Goal: Task Accomplishment & Management: Use online tool/utility

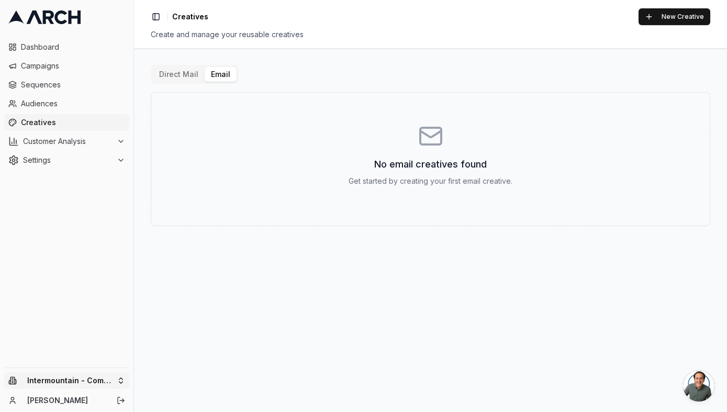
click at [74, 375] on html "Dashboard Campaigns Sequences Audiences Creatives Customer Analysis Settings In…" at bounding box center [363, 206] width 727 height 412
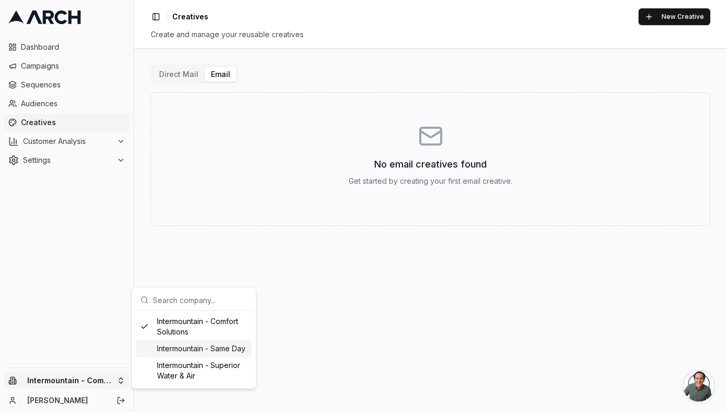
click at [234, 350] on div "Intermountain - Same Day" at bounding box center [194, 348] width 116 height 17
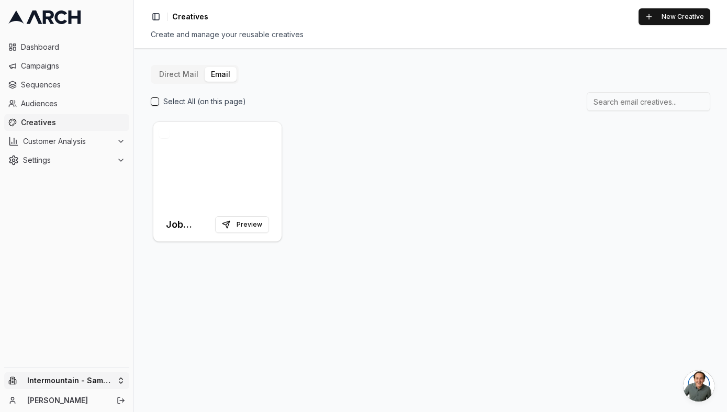
click at [76, 381] on html "Dashboard Campaigns Sequences Audiences Creatives Customer Analysis Settings In…" at bounding box center [363, 206] width 727 height 412
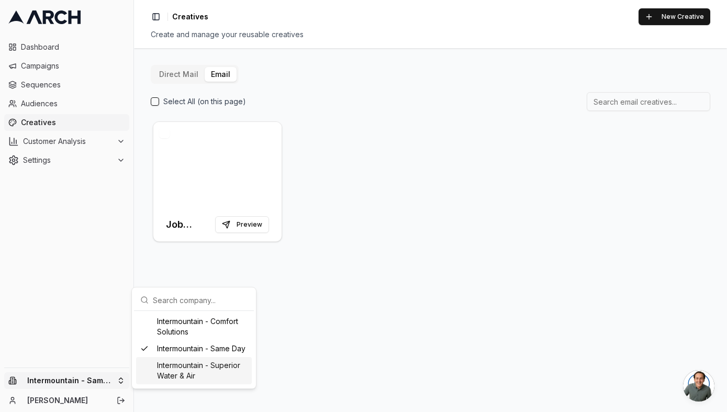
click at [194, 365] on div "Intermountain - Superior Water & Air" at bounding box center [194, 370] width 116 height 27
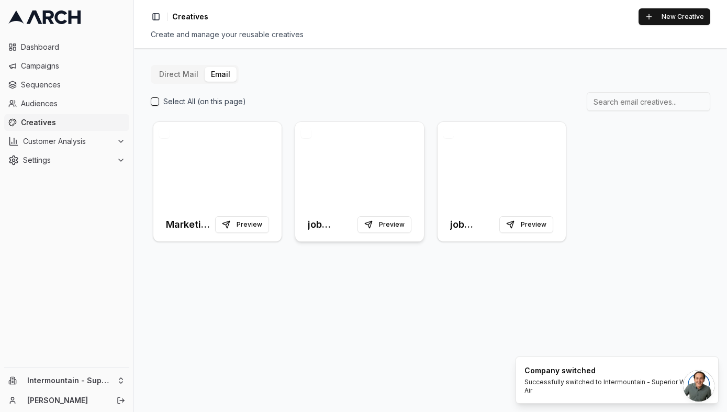
click at [374, 196] on div at bounding box center [359, 165] width 128 height 86
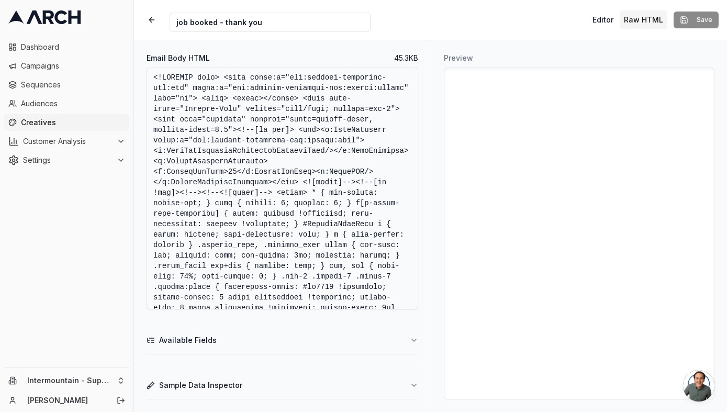
drag, startPoint x: 264, startPoint y: 25, endPoint x: 167, endPoint y: 23, distance: 96.3
click at [167, 23] on div "Creative Name job booked - thank you" at bounding box center [256, 19] width 228 height 23
click at [153, 20] on button "button" at bounding box center [151, 19] width 19 height 19
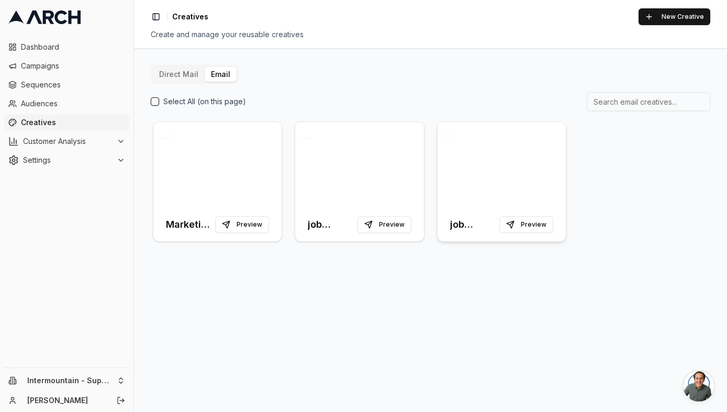
click at [475, 211] on div "job completed - thank you Preview" at bounding box center [502, 224] width 128 height 33
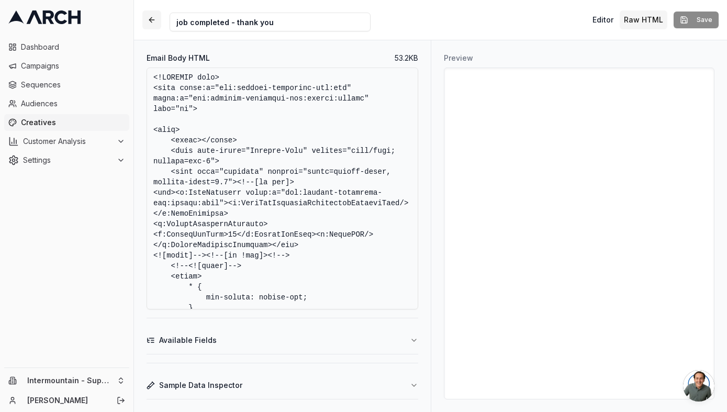
click at [146, 24] on button "button" at bounding box center [151, 19] width 19 height 19
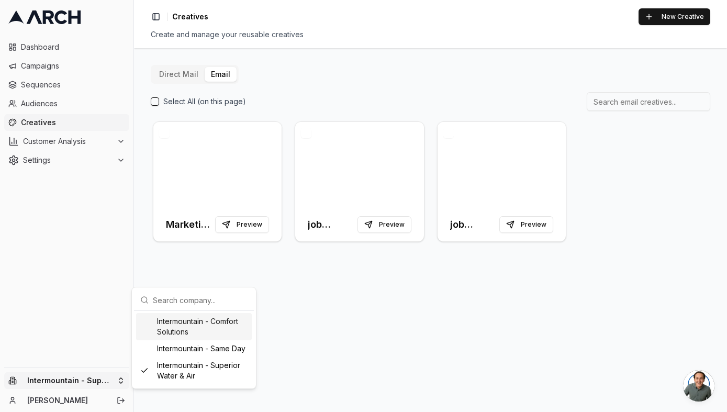
click at [58, 382] on html "Dashboard Campaigns Sequences Audiences Creatives Customer Analysis Settings In…" at bounding box center [363, 206] width 727 height 412
click at [199, 350] on div "Intermountain - Same Day" at bounding box center [194, 348] width 116 height 17
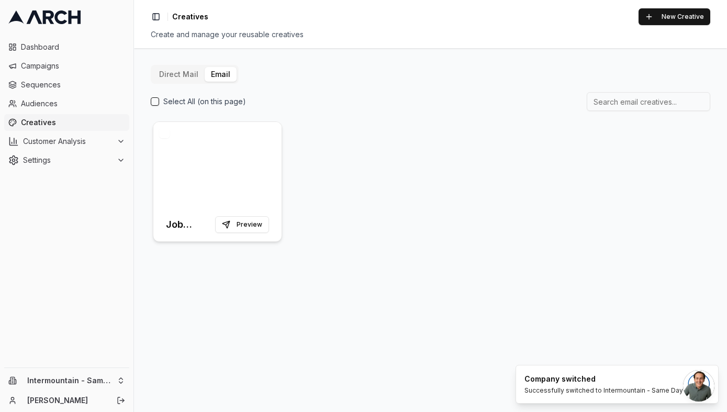
click at [243, 186] on div at bounding box center [217, 165] width 128 height 86
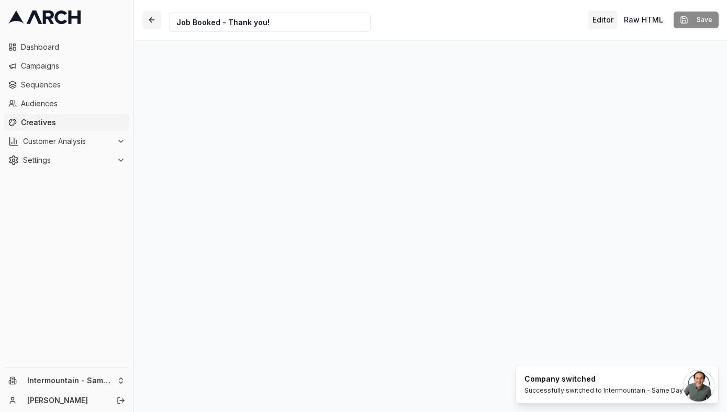
click at [155, 15] on button "button" at bounding box center [151, 19] width 19 height 19
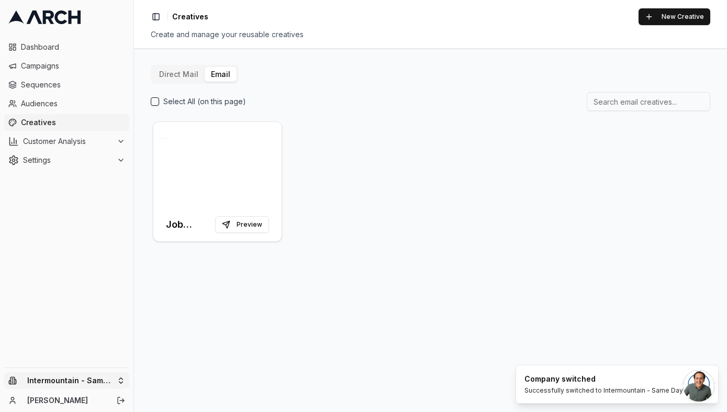
click at [94, 376] on html "Dashboard Campaigns Sequences Audiences Creatives Customer Analysis Settings In…" at bounding box center [363, 206] width 727 height 412
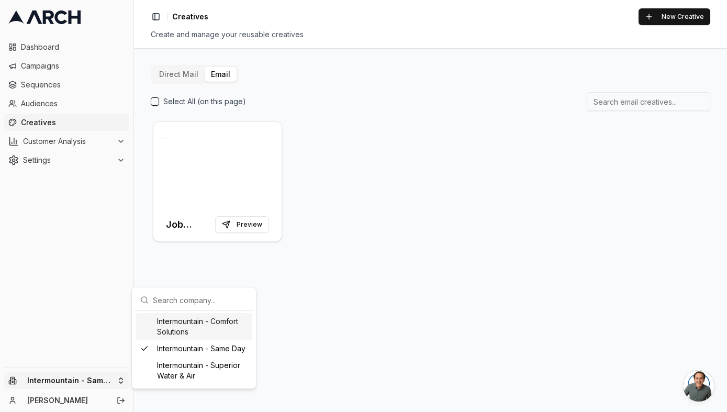
click at [197, 329] on div "Intermountain - Comfort Solutions" at bounding box center [194, 326] width 116 height 27
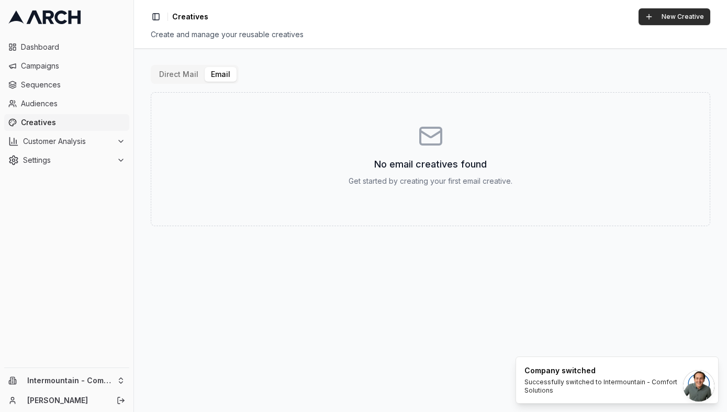
click at [661, 17] on button "New Creative" at bounding box center [675, 16] width 72 height 17
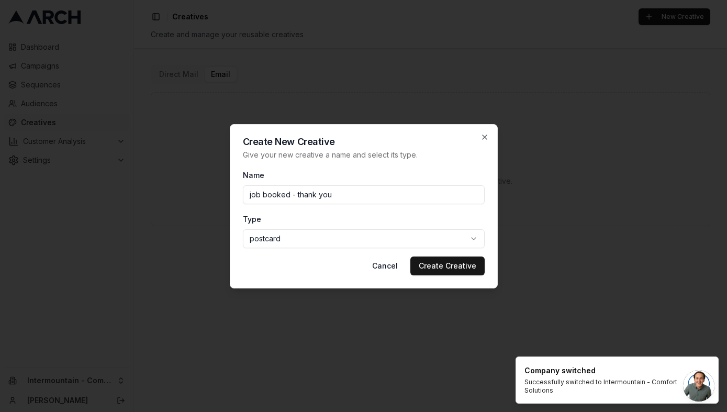
type input "job booked - thank you"
click at [362, 244] on body "Dashboard Campaigns Sequences Audiences Creatives Customer Analysis Settings In…" at bounding box center [363, 206] width 727 height 412
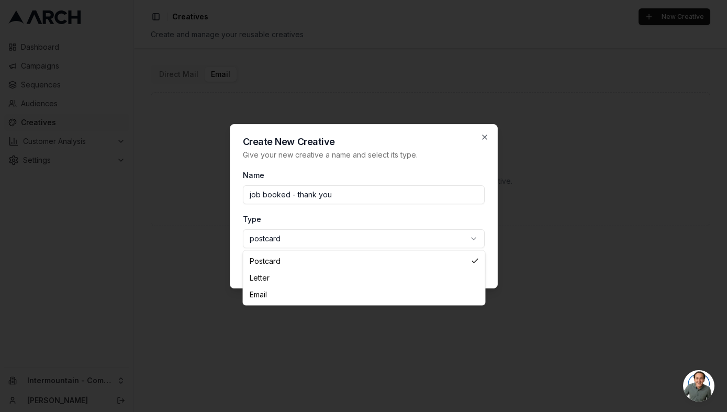
select select "email"
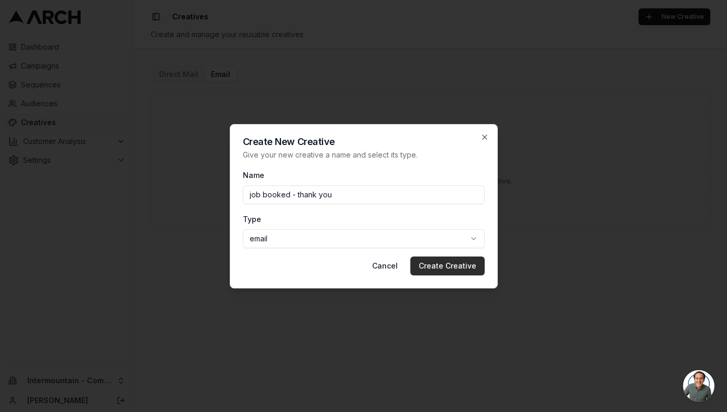
click at [450, 265] on button "Create Creative" at bounding box center [447, 265] width 74 height 19
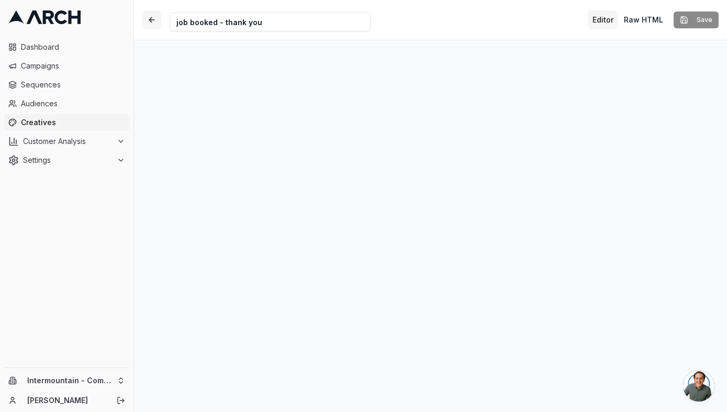
click at [156, 23] on button "button" at bounding box center [151, 19] width 19 height 19
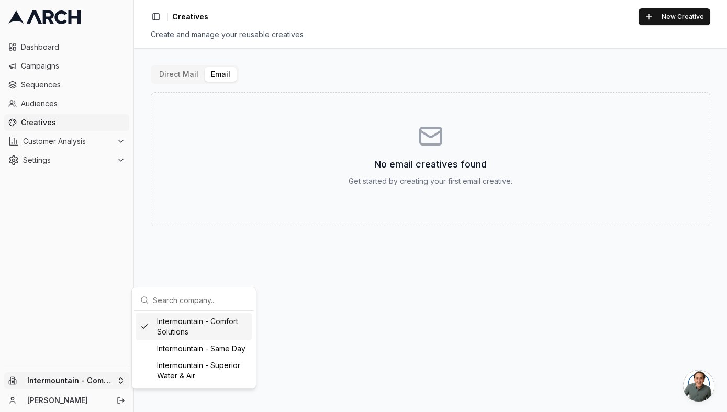
click at [72, 373] on html "Dashboard Campaigns Sequences Audiences Creatives Customer Analysis Settings In…" at bounding box center [363, 206] width 727 height 412
click at [204, 350] on div "Intermountain - Same Day" at bounding box center [194, 348] width 116 height 17
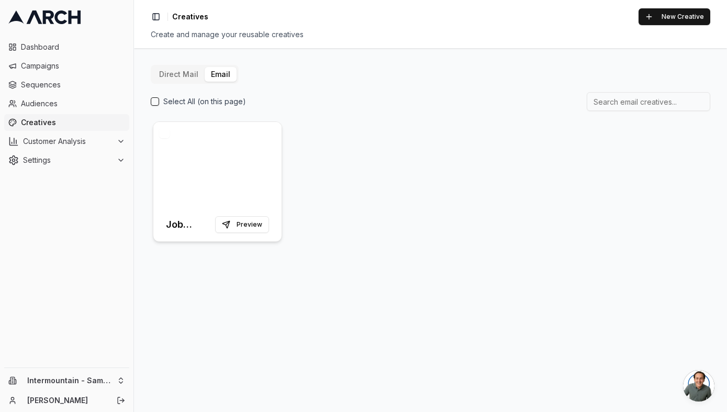
click at [207, 186] on div at bounding box center [217, 165] width 128 height 86
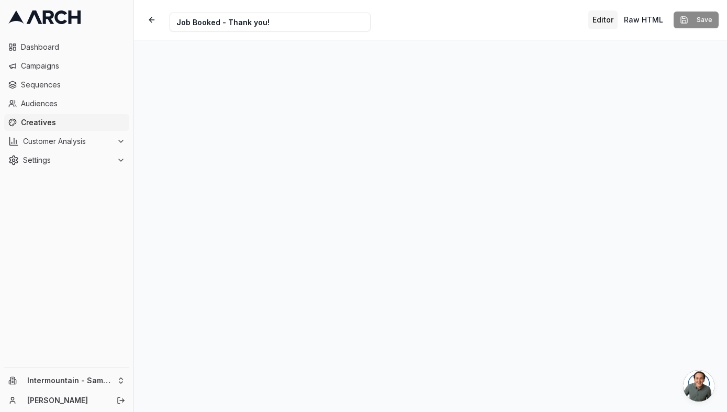
click at [607, 18] on button "Editor" at bounding box center [602, 19] width 29 height 19
click at [644, 17] on button "Raw HTML" at bounding box center [644, 19] width 48 height 19
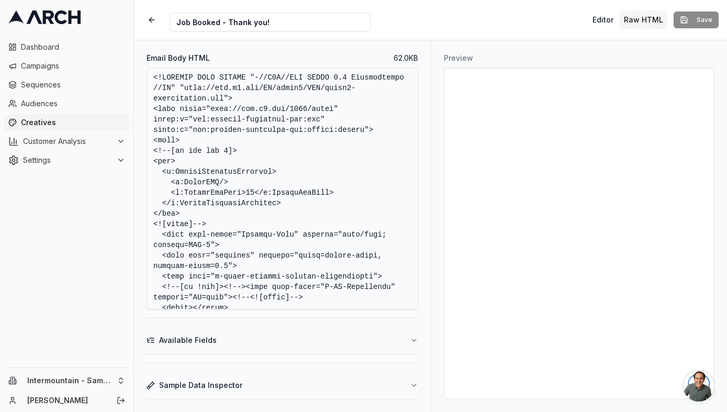
click at [294, 332] on button "Available Fields" at bounding box center [283, 340] width 272 height 27
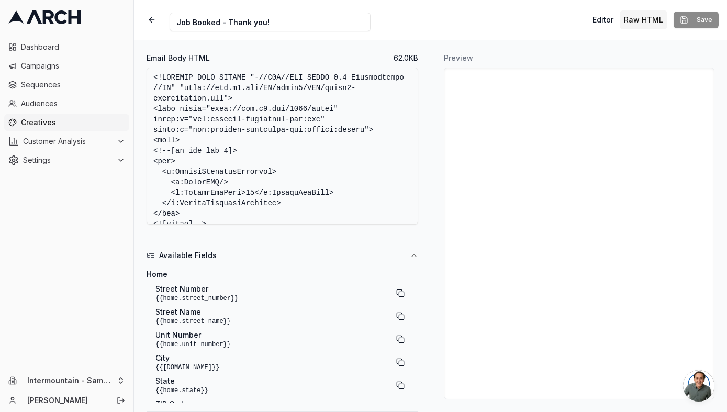
click at [322, 248] on button "Available Fields" at bounding box center [283, 255] width 272 height 27
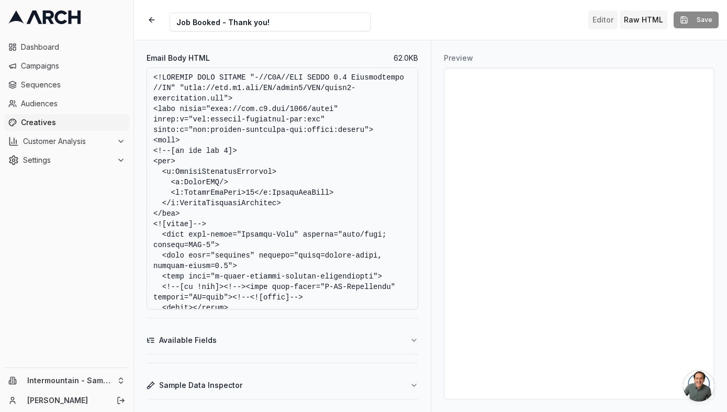
click at [602, 17] on button "Editor" at bounding box center [602, 19] width 29 height 19
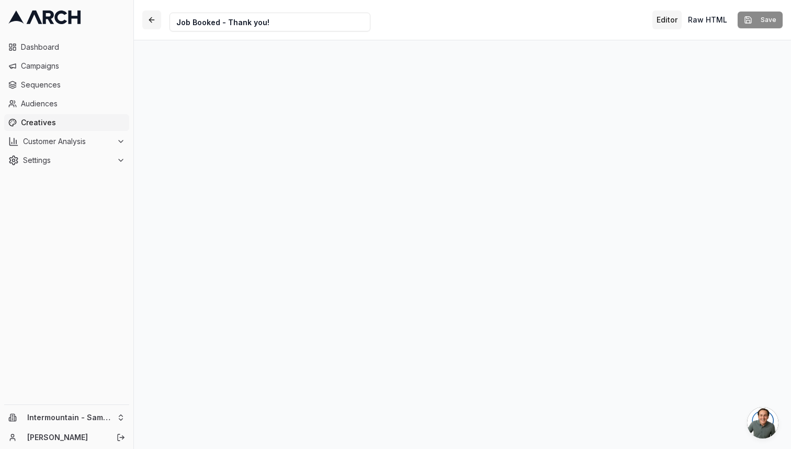
click at [149, 15] on button "button" at bounding box center [151, 19] width 19 height 19
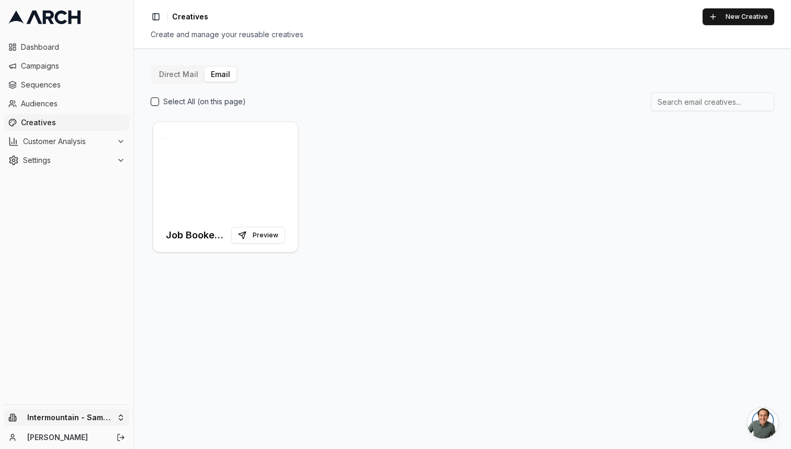
click at [49, 411] on html "Dashboard Campaigns Sequences Audiences Creatives Customer Analysis Settings In…" at bounding box center [395, 224] width 791 height 449
click at [195, 405] on div "Intermountain - Superior Water & Air" at bounding box center [194, 407] width 116 height 27
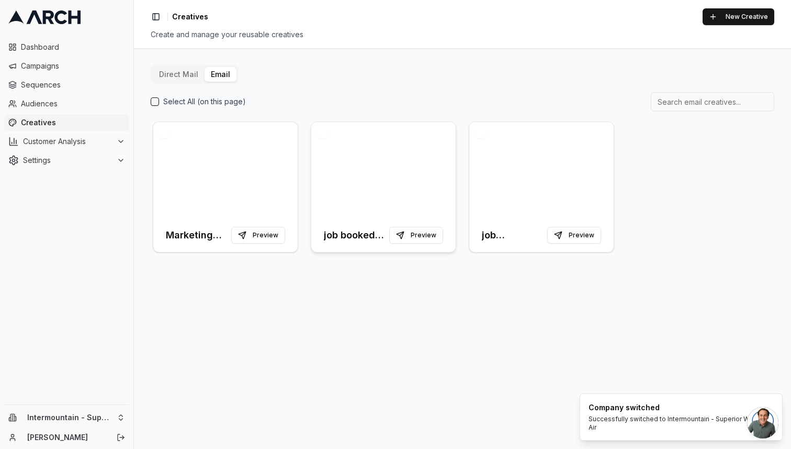
click at [407, 172] on div at bounding box center [383, 170] width 144 height 96
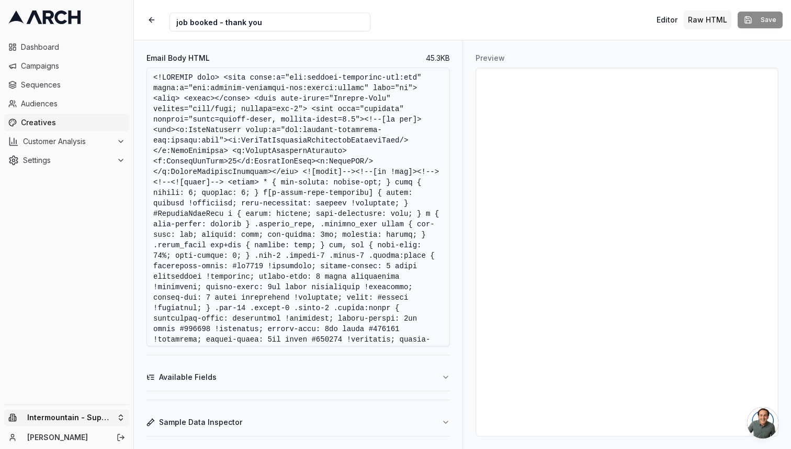
click at [91, 411] on html "Dashboard Campaigns Sequences Audiences Creatives Customer Analysis Settings In…" at bounding box center [395, 224] width 791 height 449
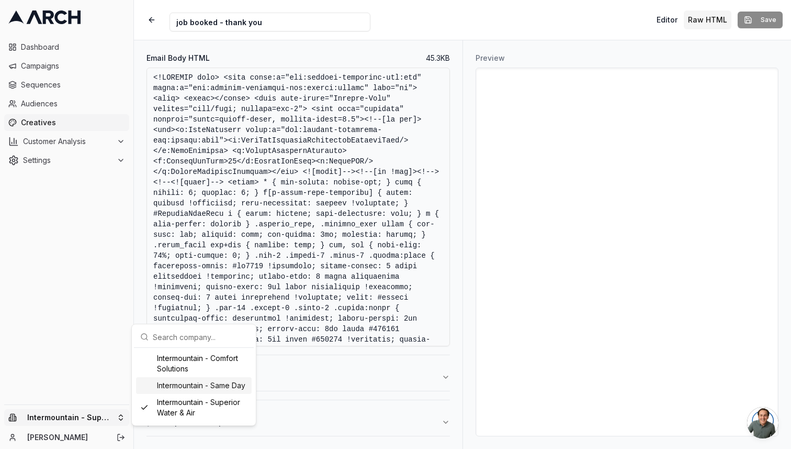
click at [185, 385] on div "Intermountain - Same Day" at bounding box center [194, 385] width 116 height 17
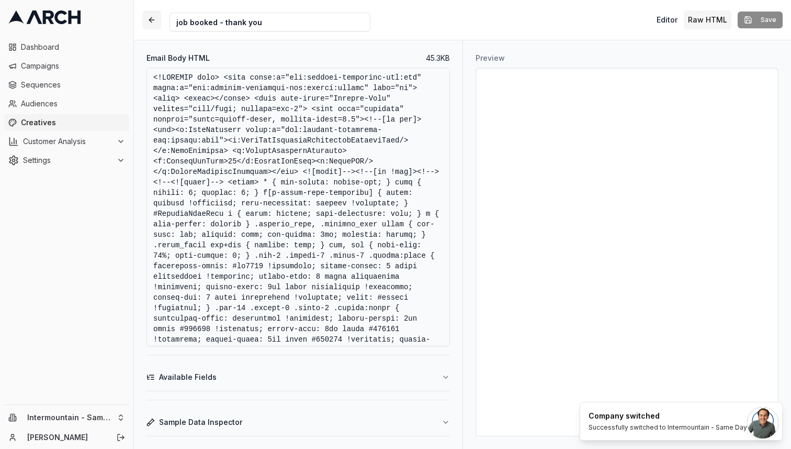
click at [150, 18] on button "button" at bounding box center [151, 19] width 19 height 19
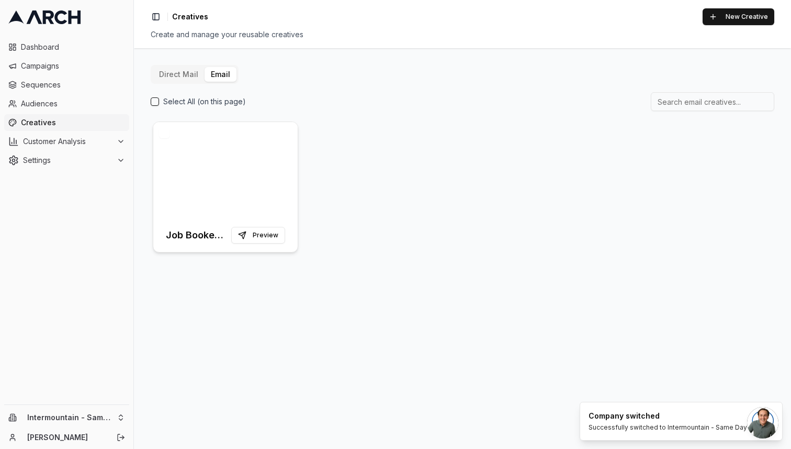
click at [233, 162] on div at bounding box center [225, 170] width 144 height 96
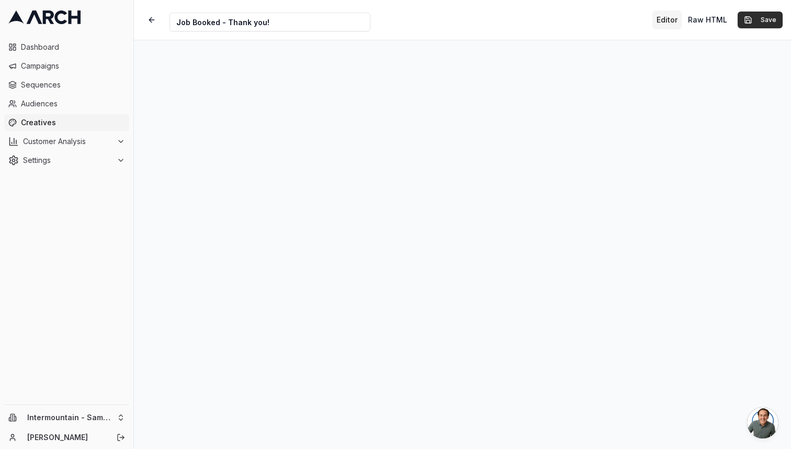
click at [726, 16] on button "Save" at bounding box center [760, 20] width 45 height 17
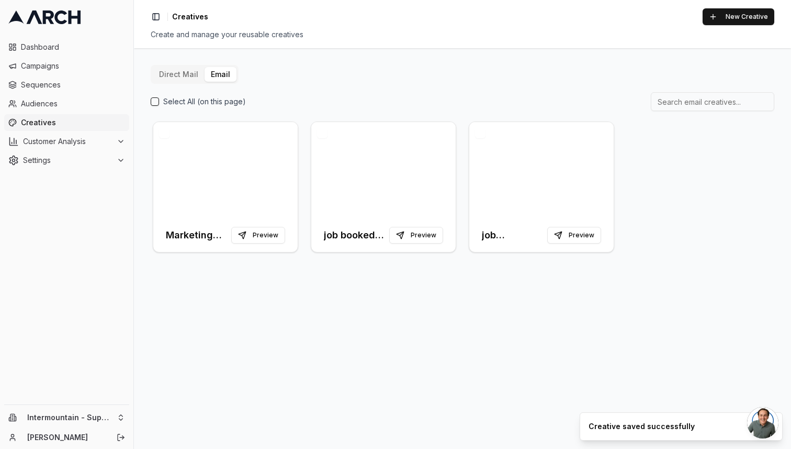
click at [84, 408] on div "Intermountain - Superior Water & Air Madison Szumylo" at bounding box center [66, 427] width 133 height 44
click at [73, 411] on html "Dashboard Campaigns Sequences Audiences Creatives Customer Analysis Settings In…" at bounding box center [395, 224] width 791 height 449
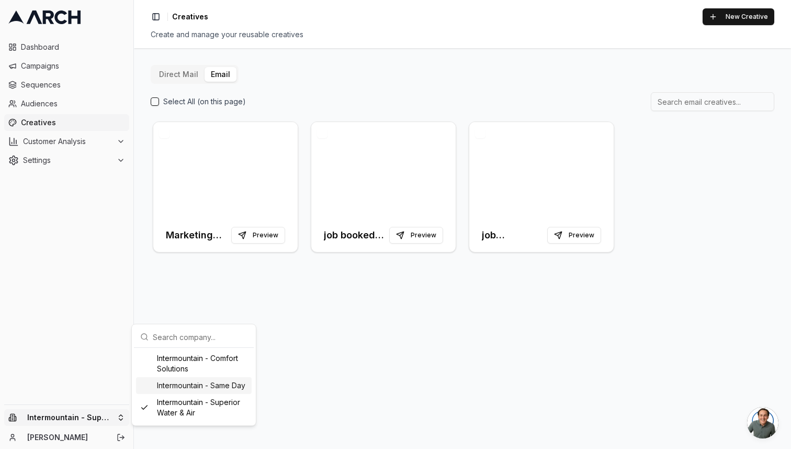
click at [175, 392] on div "Intermountain - Same Day" at bounding box center [194, 385] width 116 height 17
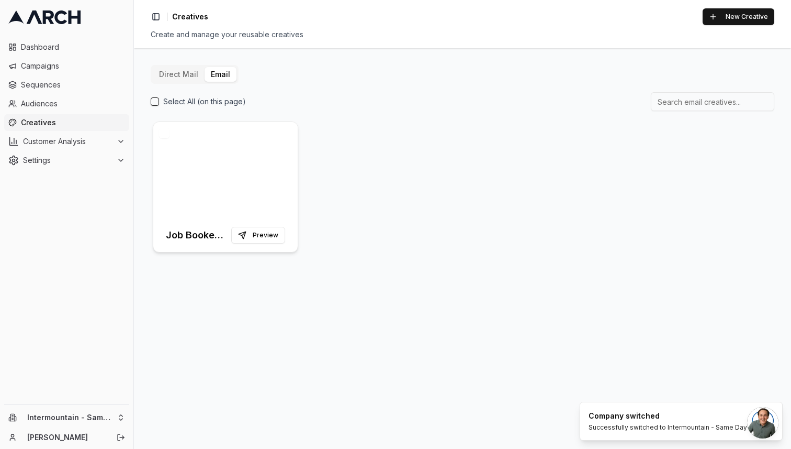
click at [190, 163] on div at bounding box center [225, 170] width 144 height 96
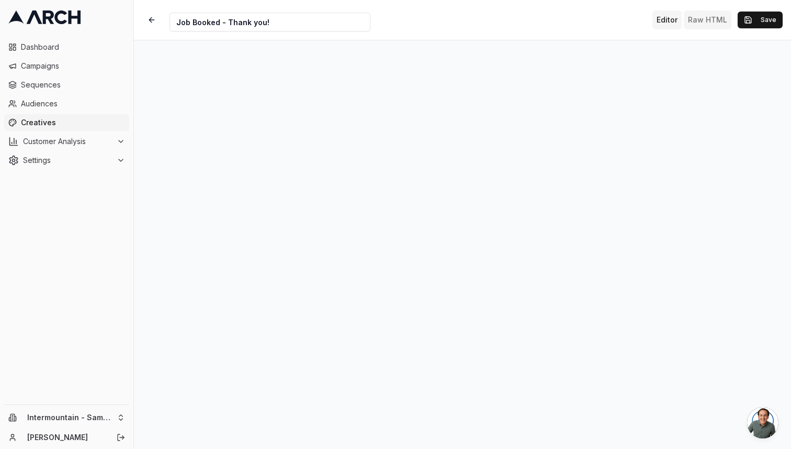
click at [700, 18] on button "Raw HTML" at bounding box center [708, 19] width 48 height 19
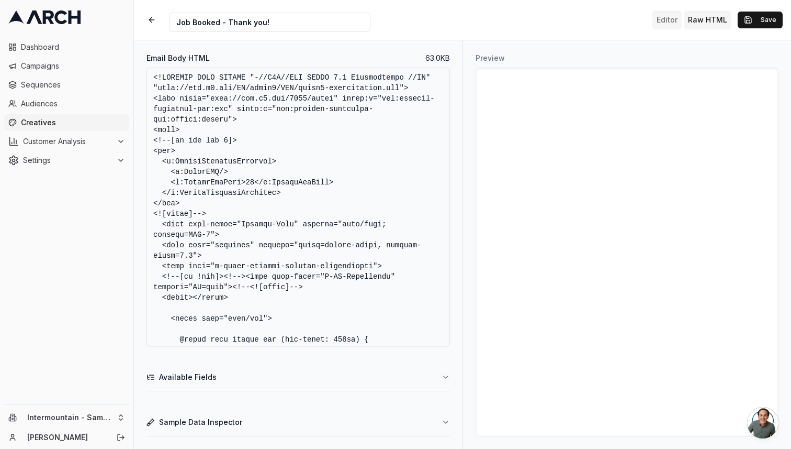
click at [672, 20] on button "Editor" at bounding box center [667, 19] width 29 height 19
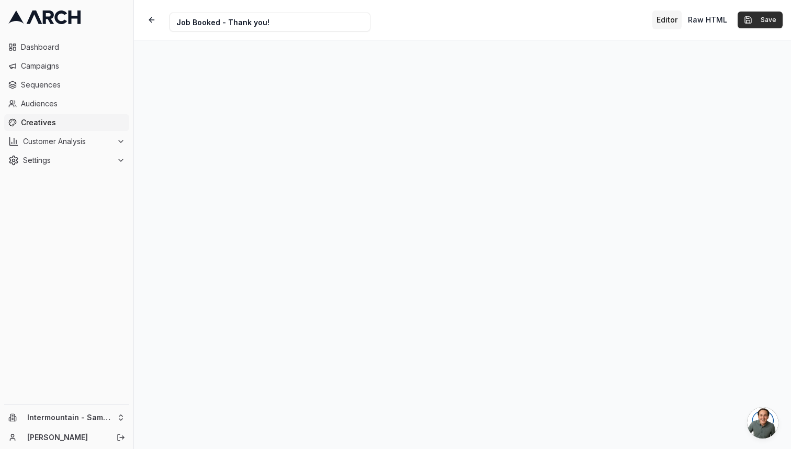
click at [726, 22] on button "Save" at bounding box center [760, 20] width 45 height 17
click at [152, 20] on button "button" at bounding box center [151, 19] width 19 height 19
click at [105, 252] on div "Dashboard Campaigns Sequences Audiences Creatives Customer Analysis Settings" at bounding box center [66, 220] width 133 height 370
click at [150, 21] on button "button" at bounding box center [151, 19] width 19 height 19
click at [37, 46] on span "Dashboard" at bounding box center [73, 47] width 104 height 10
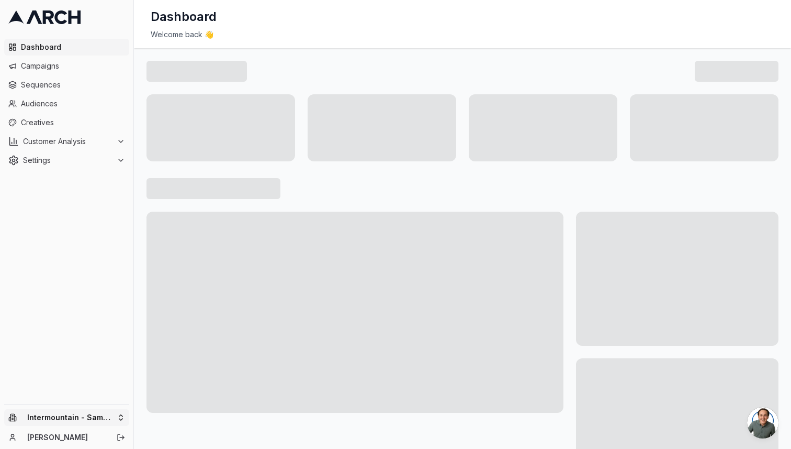
click at [93, 417] on html "Dashboard Campaigns Sequences Audiences Creatives Customer Analysis Settings In…" at bounding box center [395, 224] width 791 height 449
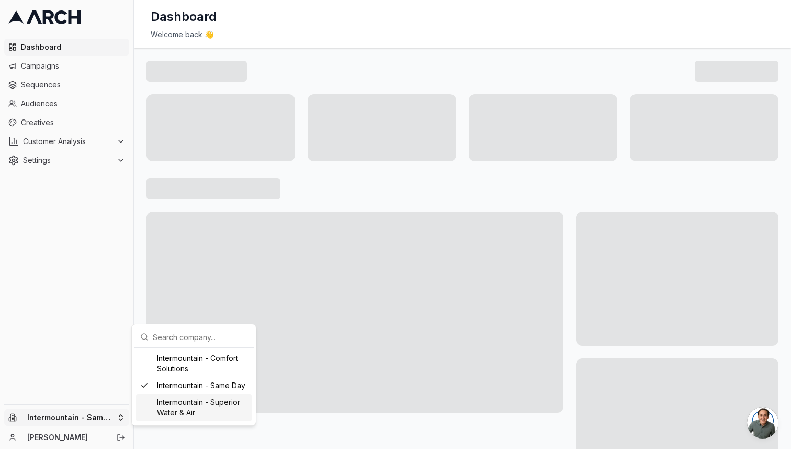
click at [175, 402] on div "Intermountain - Superior Water & Air" at bounding box center [194, 407] width 116 height 27
click at [51, 124] on html "Dashboard Campaigns Sequences Audiences Creatives Customer Analysis Settings Sw…" at bounding box center [395, 224] width 791 height 449
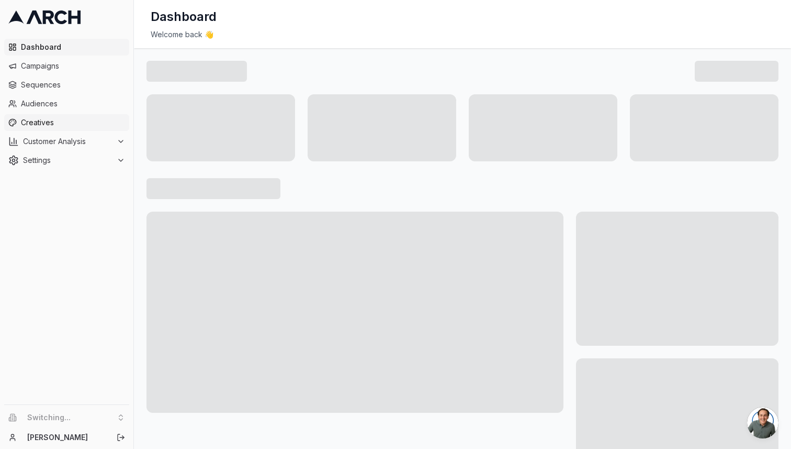
click at [51, 124] on span "Creatives" at bounding box center [73, 122] width 104 height 10
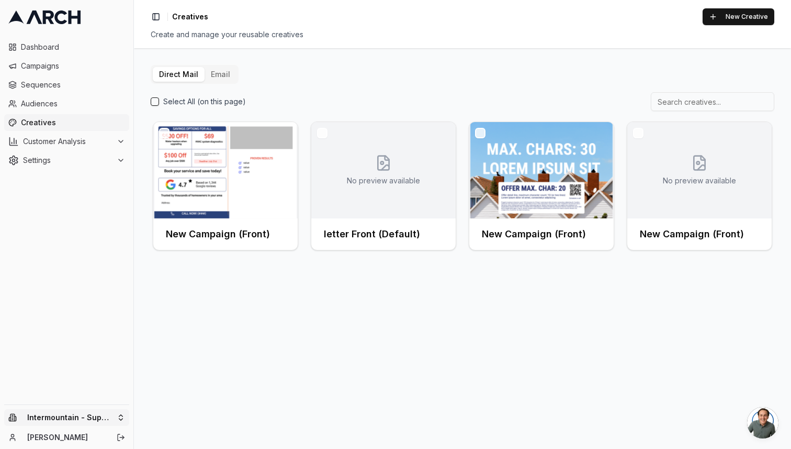
click at [89, 410] on html "Dashboard Campaigns Sequences Audiences Creatives Customer Analysis Settings In…" at bounding box center [395, 224] width 791 height 449
click at [166, 401] on div "Intermountain - Superior Water & Air" at bounding box center [194, 407] width 116 height 27
click at [215, 76] on button "Email" at bounding box center [221, 74] width 32 height 15
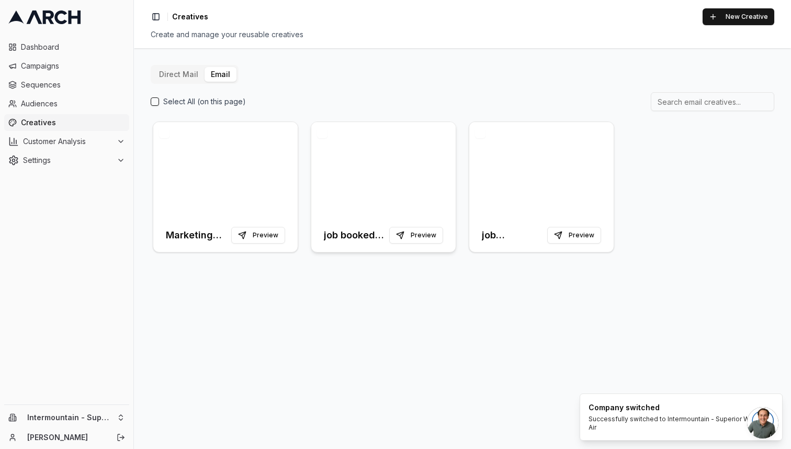
click at [411, 179] on div at bounding box center [383, 170] width 144 height 96
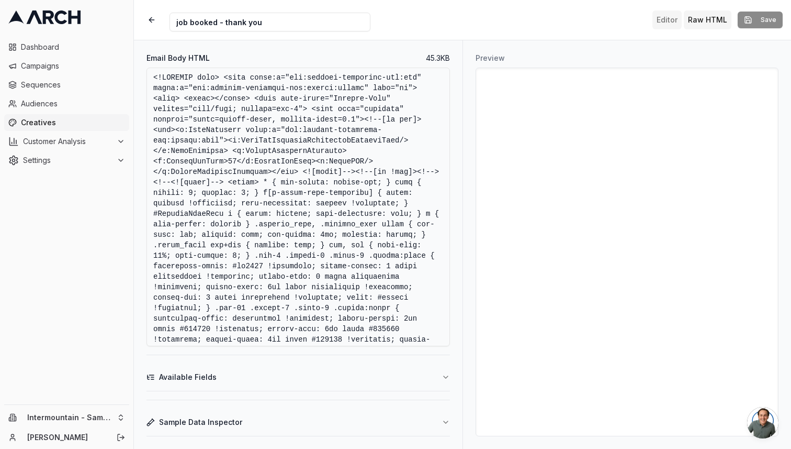
click at [674, 23] on button "Editor" at bounding box center [667, 19] width 29 height 19
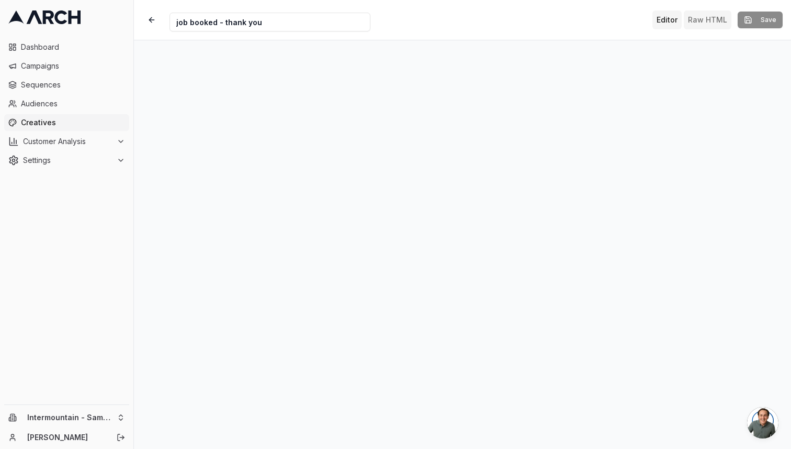
click at [702, 20] on button "Raw HTML" at bounding box center [708, 19] width 48 height 19
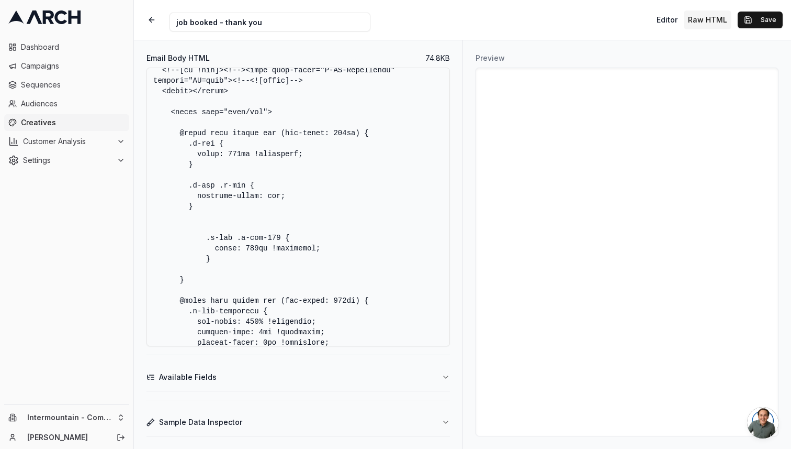
scroll to position [207, 0]
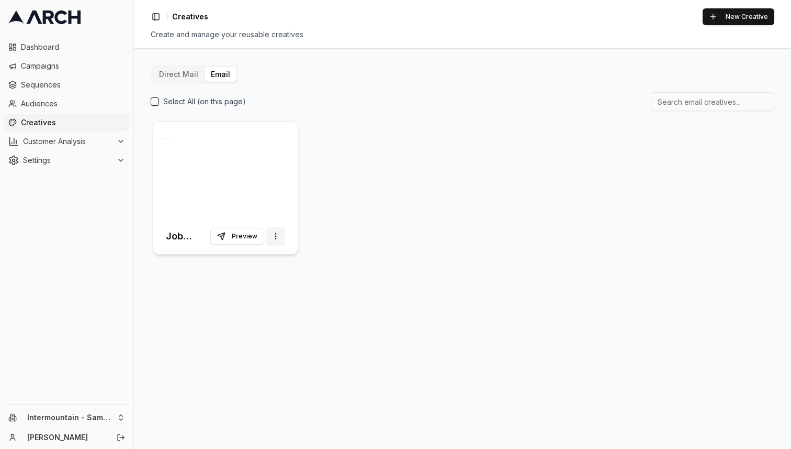
click at [277, 234] on html "Dashboard Campaigns Sequences Audiences Creatives Customer Analysis Settings In…" at bounding box center [395, 224] width 791 height 449
click at [251, 255] on span "Duplicate" at bounding box center [258, 258] width 32 height 10
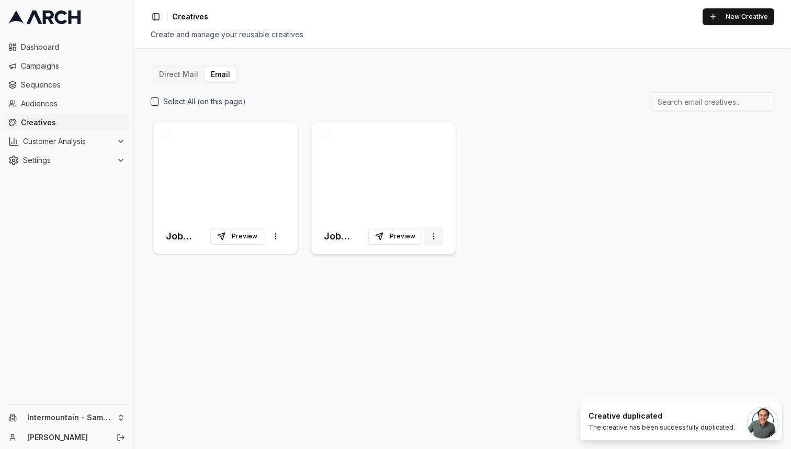
click at [433, 232] on html "Dashboard Campaigns Sequences Audiences Creatives Customer Analysis Settings In…" at bounding box center [395, 224] width 791 height 449
drag, startPoint x: 442, startPoint y: 217, endPoint x: 380, endPoint y: 233, distance: 63.7
click at [379, 233] on html "Dashboard Campaigns Sequences Audiences Creatives Customer Analysis Settings In…" at bounding box center [395, 224] width 791 height 449
drag, startPoint x: 347, startPoint y: 231, endPoint x: 354, endPoint y: 284, distance: 53.3
click at [354, 284] on div "Direct Mail Email Select All (on this page) Job Booked - Thank you! (Copy) Prev…" at bounding box center [462, 248] width 657 height 400
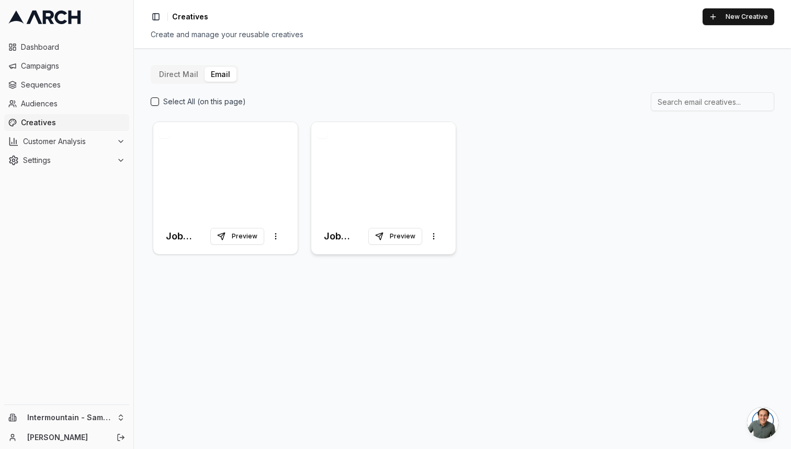
drag, startPoint x: 360, startPoint y: 180, endPoint x: 445, endPoint y: 180, distance: 85.3
click at [445, 180] on div at bounding box center [383, 170] width 144 height 96
click at [327, 143] on div at bounding box center [383, 170] width 144 height 96
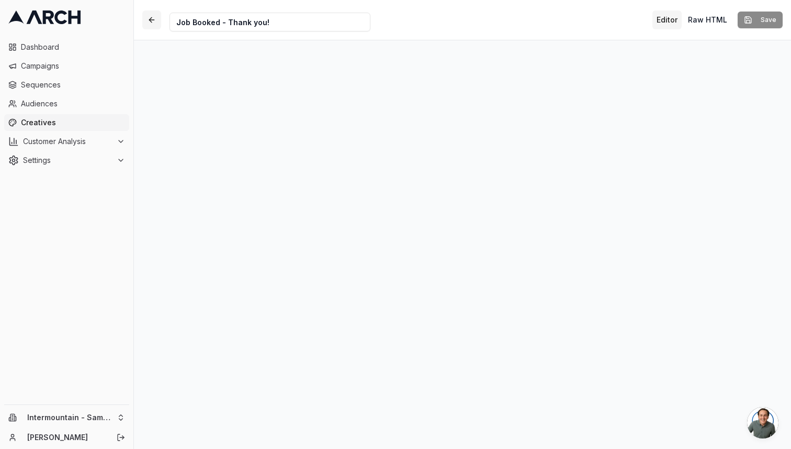
click at [155, 23] on button "button" at bounding box center [151, 19] width 19 height 19
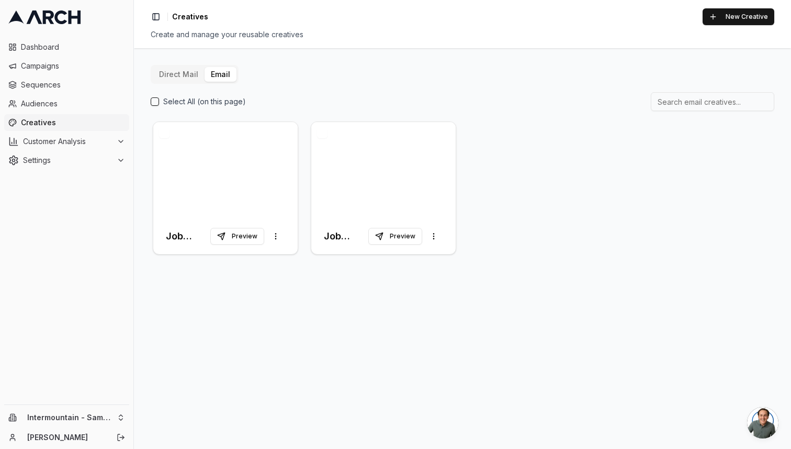
click at [326, 128] on button "button" at bounding box center [322, 133] width 10 height 10
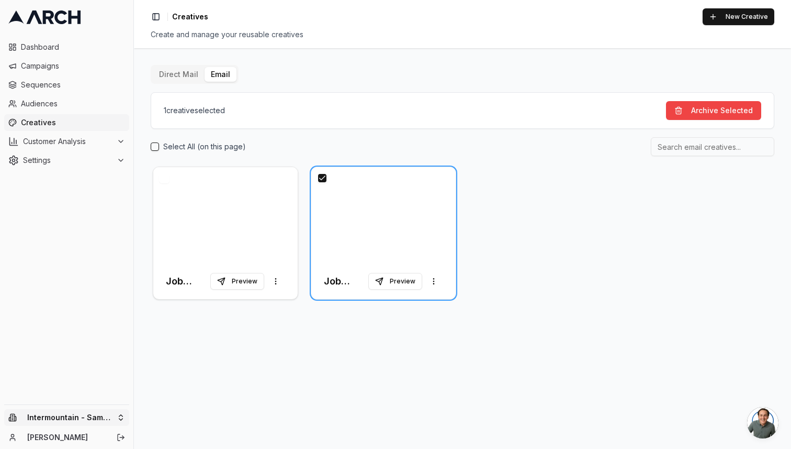
click at [117, 416] on html "Dashboard Campaigns Sequences Audiences Creatives Customer Analysis Settings In…" at bounding box center [395, 224] width 791 height 449
click at [191, 365] on div "Intermountain - Comfort Solutions" at bounding box center [194, 363] width 116 height 27
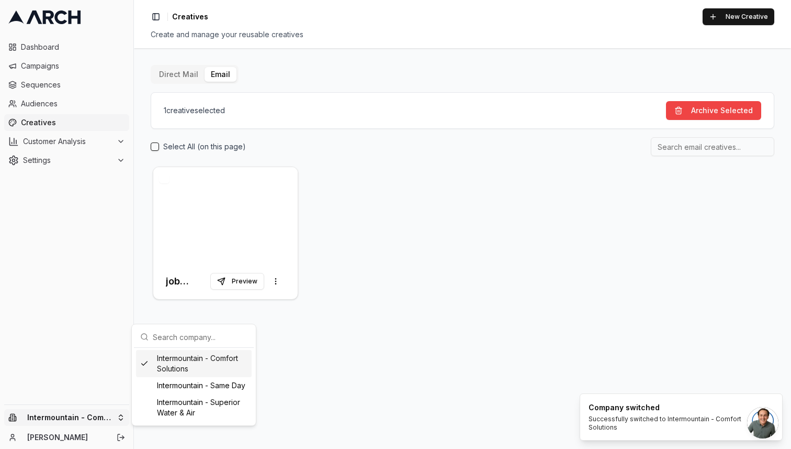
click at [95, 411] on html "Dashboard Campaigns Sequences Audiences Creatives Customer Analysis Settings In…" at bounding box center [395, 224] width 791 height 449
click at [191, 357] on div "Intermountain - Comfort Solutions" at bounding box center [194, 363] width 116 height 27
click at [81, 413] on html "Dashboard Campaigns Sequences Audiences Creatives Customer Analysis Settings In…" at bounding box center [395, 224] width 791 height 449
click at [169, 387] on div "Intermountain - Same Day" at bounding box center [194, 385] width 116 height 17
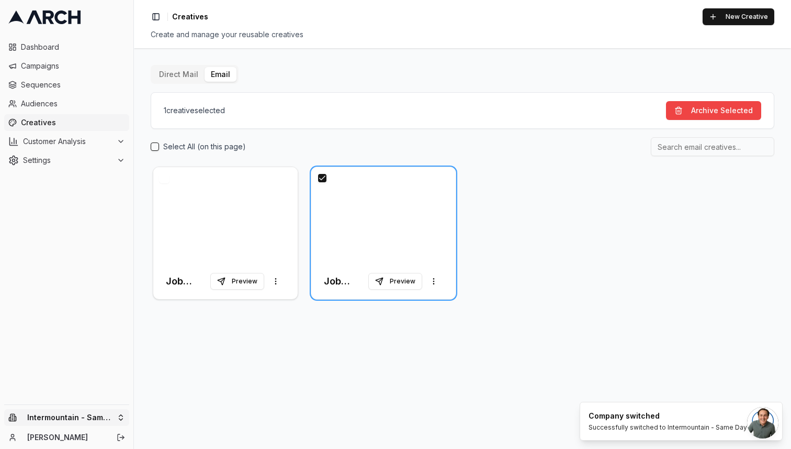
click at [77, 418] on html "Dashboard Campaigns Sequences Audiences Creatives Customer Analysis Settings In…" at bounding box center [395, 224] width 791 height 449
drag, startPoint x: 355, startPoint y: 193, endPoint x: 305, endPoint y: 254, distance: 79.2
click at [305, 254] on html "Dashboard Campaigns Sequences Audiences Creatives Customer Analysis Settings In…" at bounding box center [395, 224] width 791 height 449
drag, startPoint x: 327, startPoint y: 174, endPoint x: 312, endPoint y: 306, distance: 132.7
click at [312, 307] on div "Direct Mail Email 1 creative selected Archive Selected Select All (on this page…" at bounding box center [462, 248] width 657 height 400
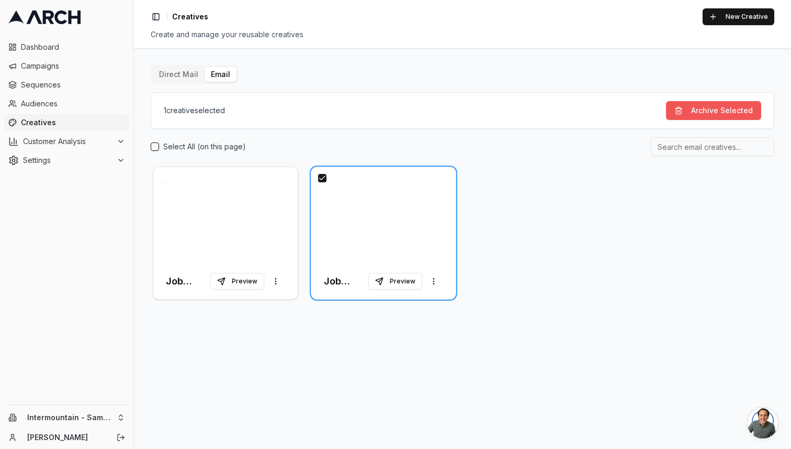
click at [723, 105] on button "Archive Selected" at bounding box center [713, 110] width 95 height 19
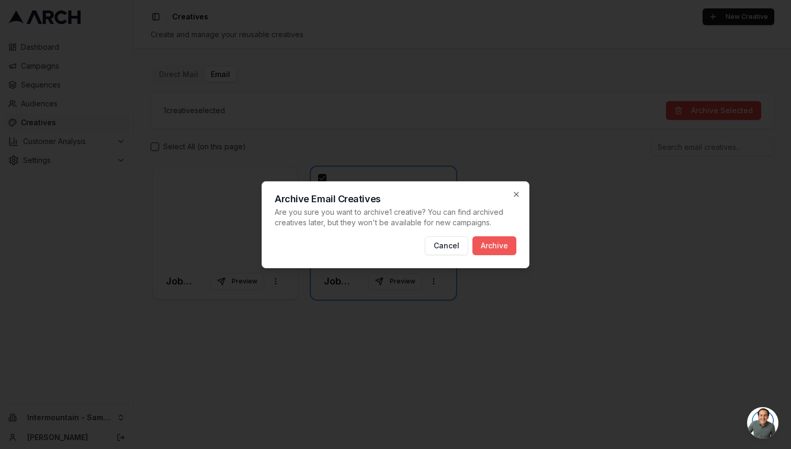
click at [499, 243] on button "Archive" at bounding box center [495, 245] width 44 height 19
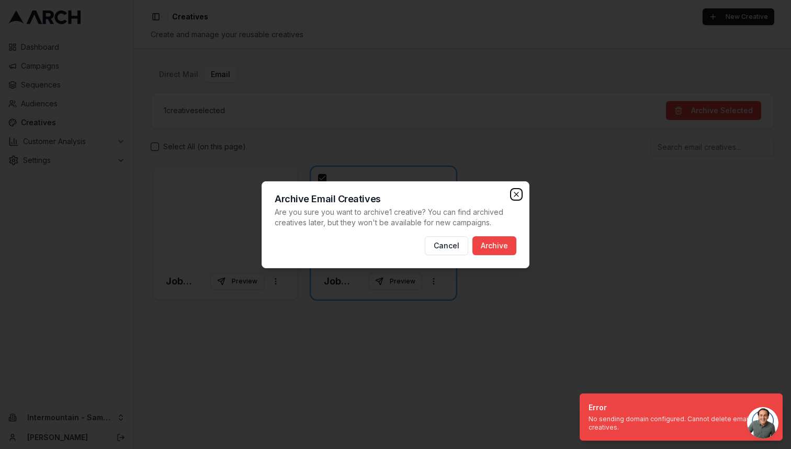
click at [518, 191] on icon "button" at bounding box center [516, 194] width 8 height 8
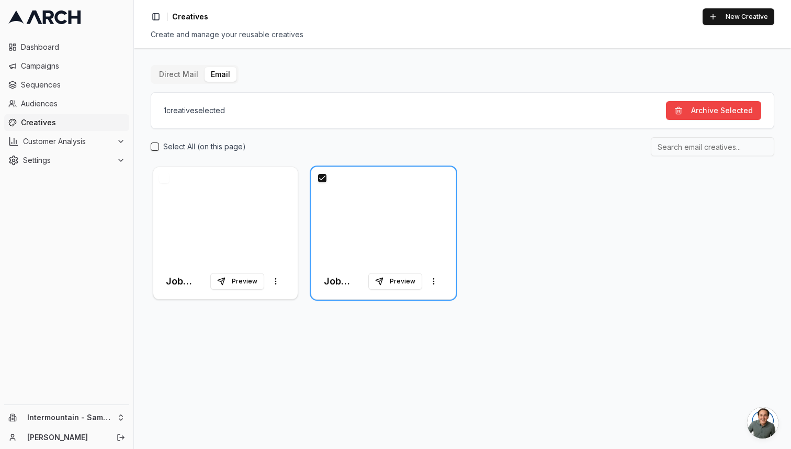
click at [518, 191] on div "Job Booked - Thank you! (Copy) Preview More options Job Booked - Thank you! Pre…" at bounding box center [463, 232] width 624 height 137
click at [321, 175] on button "button" at bounding box center [322, 178] width 10 height 10
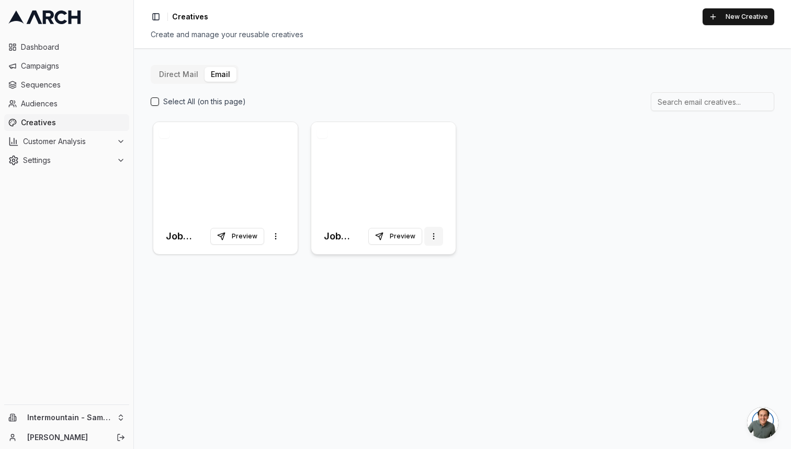
click at [436, 236] on html "Dashboard Campaigns Sequences Audiences Creatives Customer Analysis Settings In…" at bounding box center [395, 224] width 791 height 449
click at [96, 416] on html "Dashboard Campaigns Sequences Audiences Creatives Customer Analysis Settings In…" at bounding box center [395, 224] width 791 height 449
click at [89, 418] on html "Dashboard Campaigns Sequences Audiences Creatives Customer Analysis Settings In…" at bounding box center [395, 224] width 791 height 449
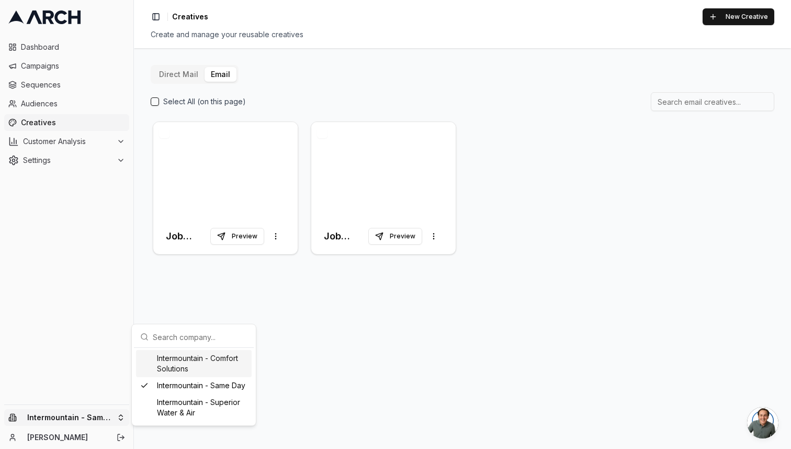
click at [193, 366] on div "Intermountain - Comfort Solutions" at bounding box center [194, 363] width 116 height 27
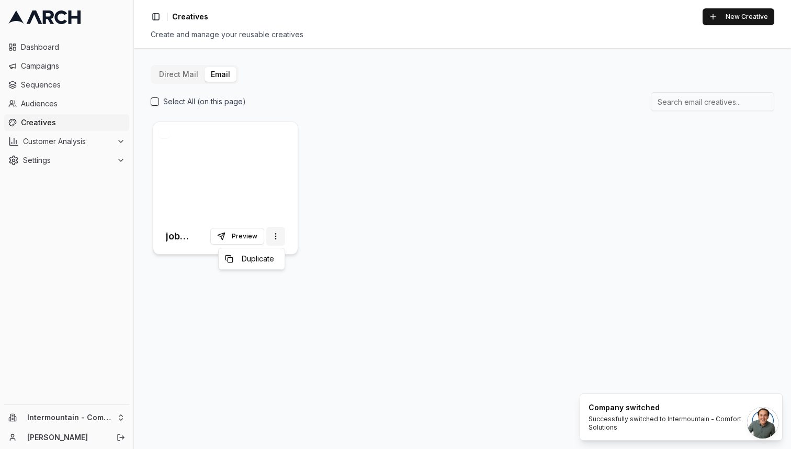
click at [275, 238] on html "Dashboard Campaigns Sequences Audiences Creatives Customer Analysis Settings In…" at bounding box center [395, 224] width 791 height 449
click at [249, 174] on html "Dashboard Campaigns Sequences Audiences Creatives Customer Analysis Settings In…" at bounding box center [395, 224] width 791 height 449
click at [255, 129] on div at bounding box center [225, 170] width 144 height 96
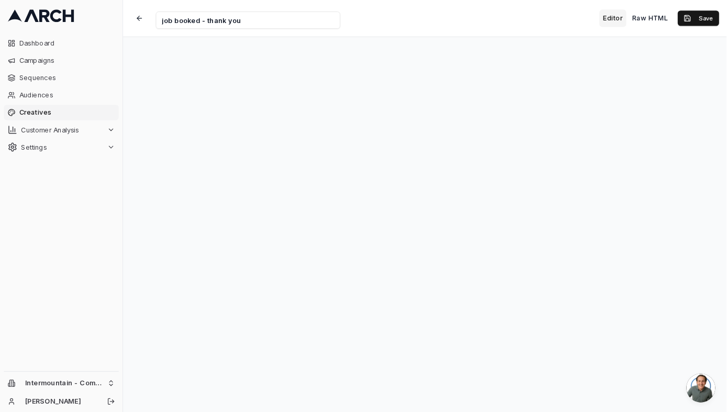
scroll to position [10, 0]
click at [370, 448] on iframe at bounding box center [462, 239] width 657 height 419
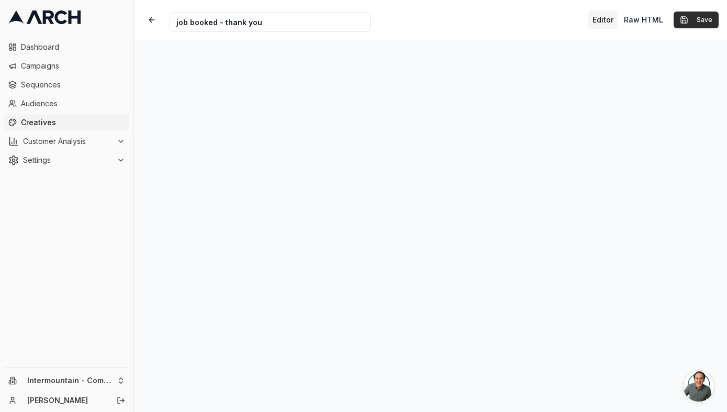
click at [689, 24] on button "Save" at bounding box center [696, 20] width 45 height 17
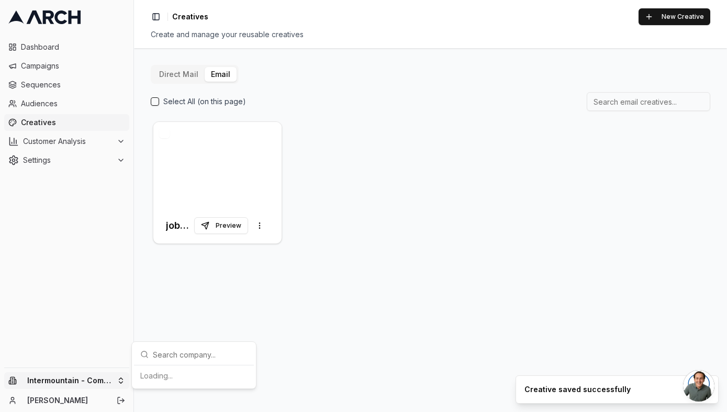
click at [85, 380] on html "Dashboard Campaigns Sequences Audiences Creatives Customer Analysis Settings In…" at bounding box center [363, 206] width 727 height 412
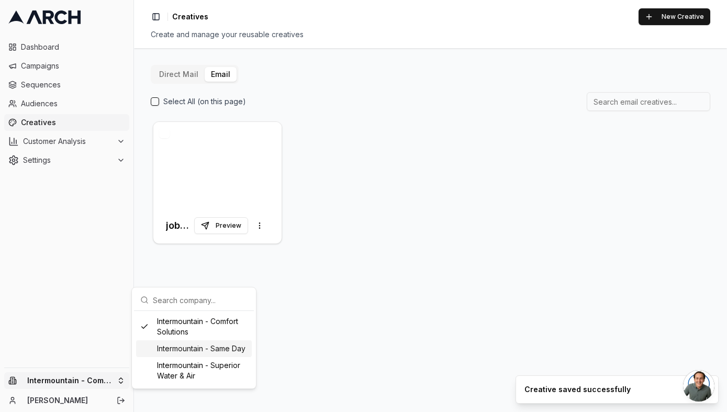
click at [177, 345] on div "Intermountain - Same Day" at bounding box center [194, 348] width 116 height 17
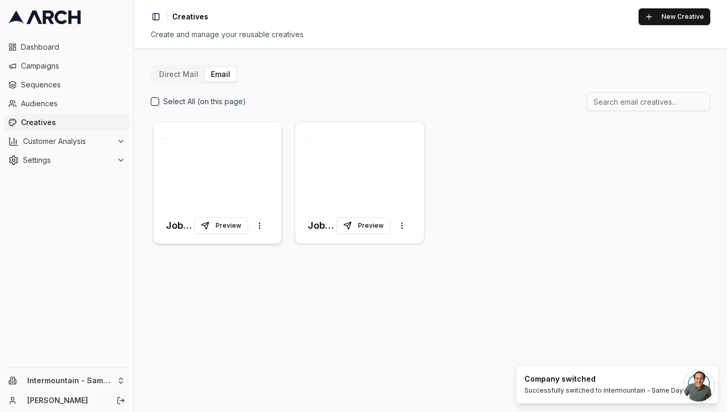
click at [223, 158] on div at bounding box center [217, 165] width 128 height 86
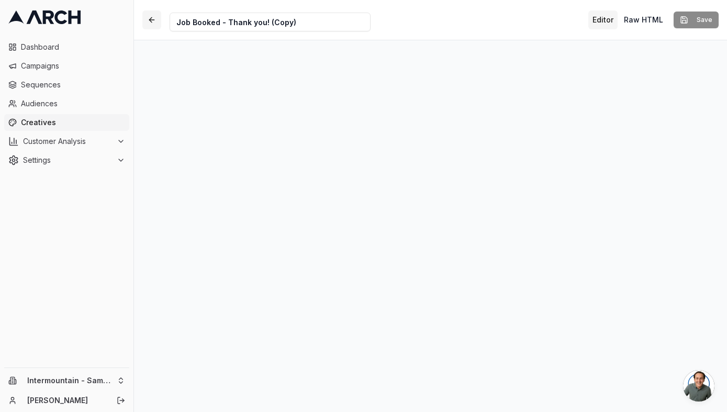
click at [150, 17] on button "button" at bounding box center [151, 19] width 19 height 19
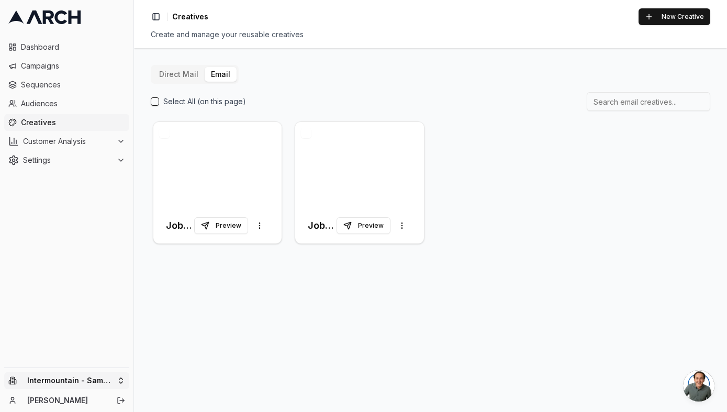
click at [98, 377] on html "Dashboard Campaigns Sequences Audiences Creatives Customer Analysis Settings In…" at bounding box center [363, 206] width 727 height 412
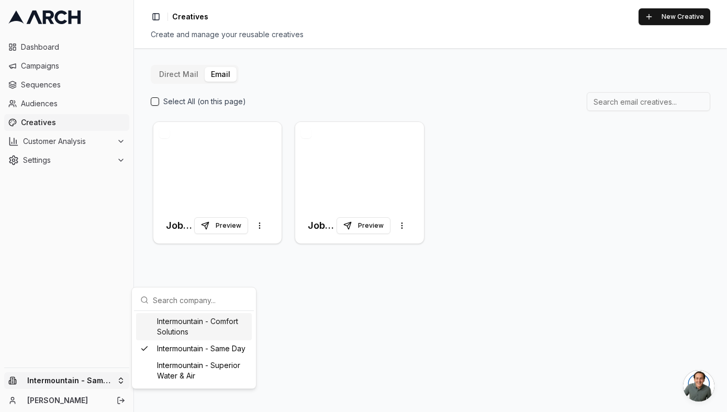
click at [199, 333] on div "Intermountain - Comfort Solutions" at bounding box center [194, 326] width 116 height 27
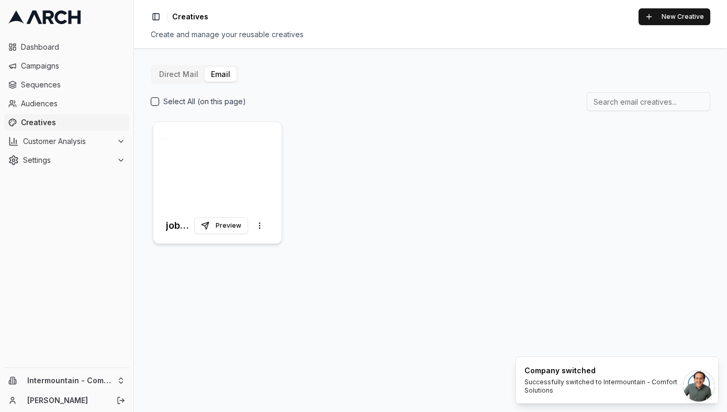
click at [218, 193] on div at bounding box center [217, 165] width 128 height 86
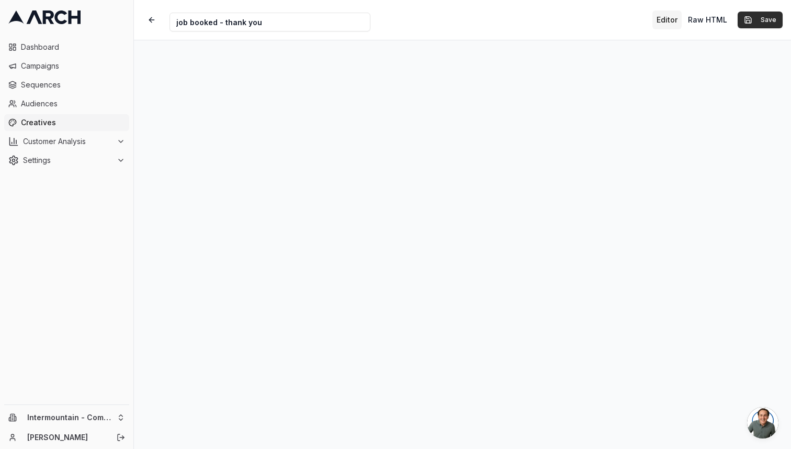
click at [770, 18] on button "Save" at bounding box center [760, 20] width 45 height 17
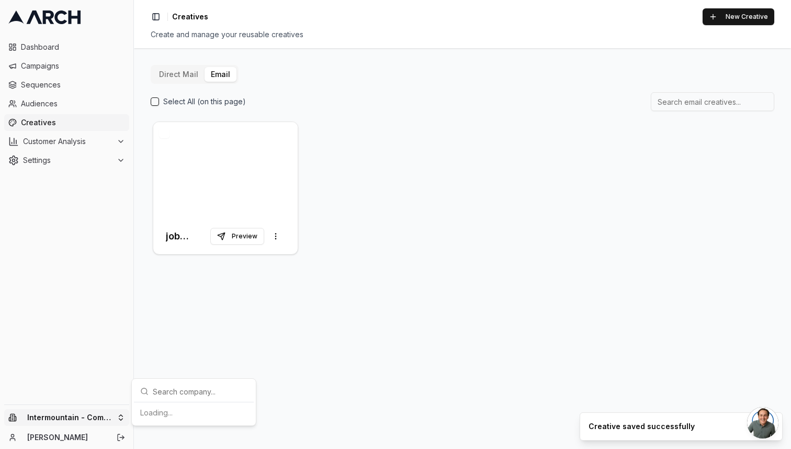
click at [80, 415] on html "Dashboard Campaigns Sequences Audiences Creatives Customer Analysis Settings In…" at bounding box center [395, 224] width 791 height 449
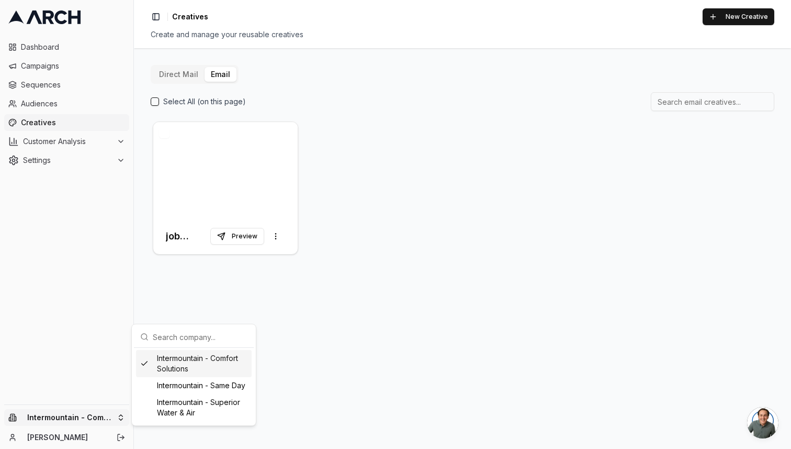
click at [341, 331] on html "Dashboard Campaigns Sequences Audiences Creatives Customer Analysis Settings In…" at bounding box center [395, 224] width 791 height 449
